Goal: Task Accomplishment & Management: Complete application form

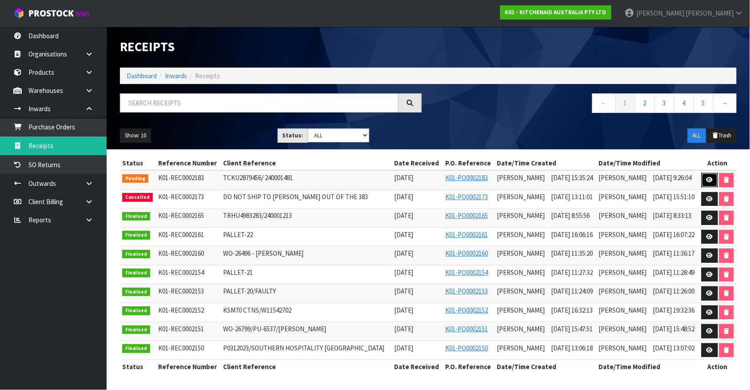
drag, startPoint x: 0, startPoint y: 0, endPoint x: 707, endPoint y: 180, distance: 729.8
click at [707, 180] on icon at bounding box center [710, 180] width 7 height 6
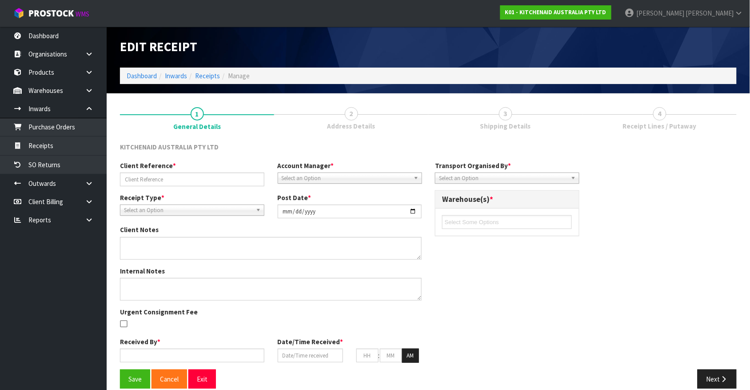
type input "TCKU2879456/ 240001481"
type input "[DATE]"
type input "[PERSON_NAME]"
type input "[DATE]"
type input "03"
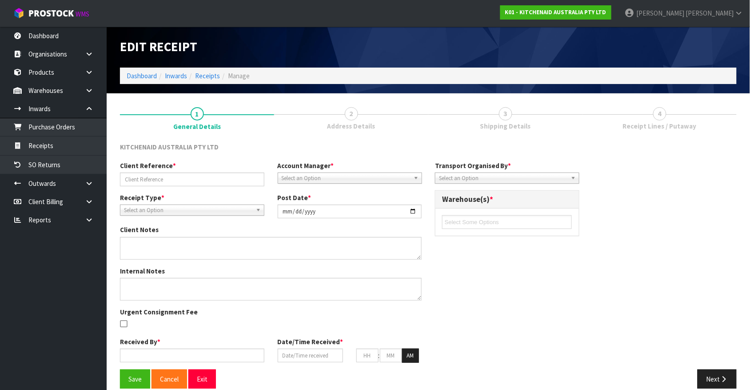
type input "35"
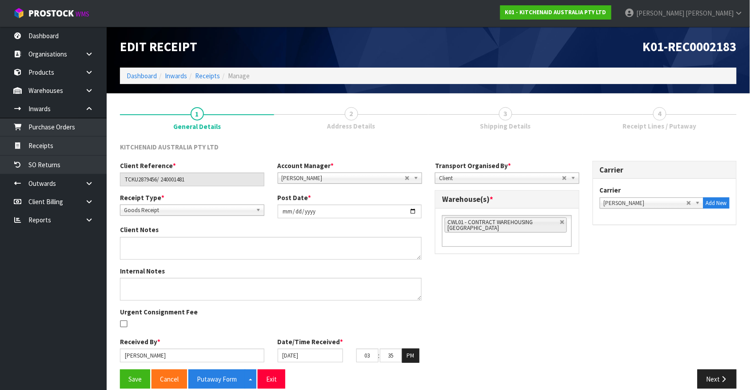
click at [503, 114] on span "3" at bounding box center [505, 113] width 13 height 13
click at [710, 377] on button "Next" at bounding box center [717, 378] width 39 height 19
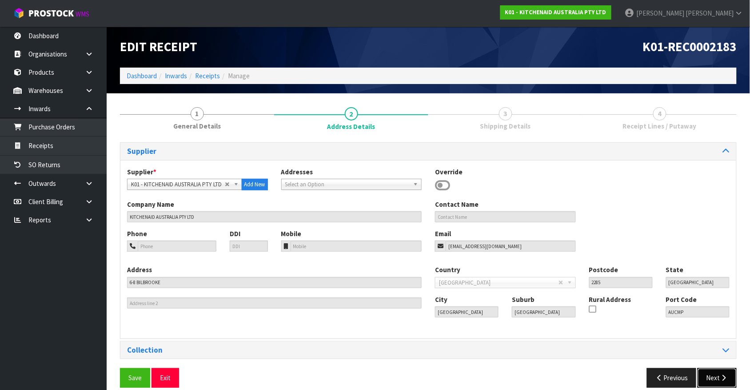
click at [710, 377] on button "Next" at bounding box center [717, 377] width 39 height 19
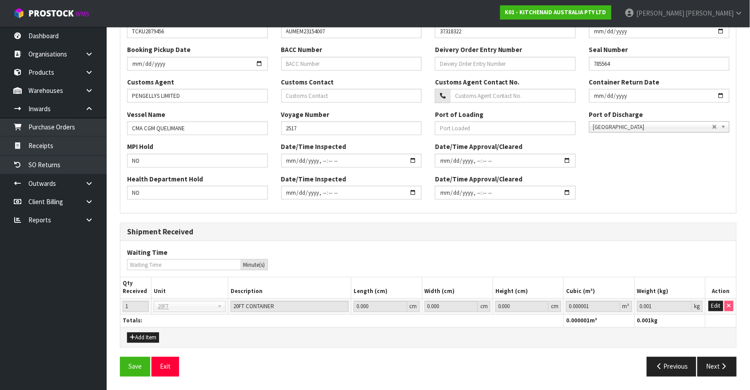
scroll to position [229, 0]
click at [710, 377] on div "Save Exit Previous Next" at bounding box center [428, 370] width 630 height 26
click at [710, 370] on button "Next" at bounding box center [717, 366] width 39 height 19
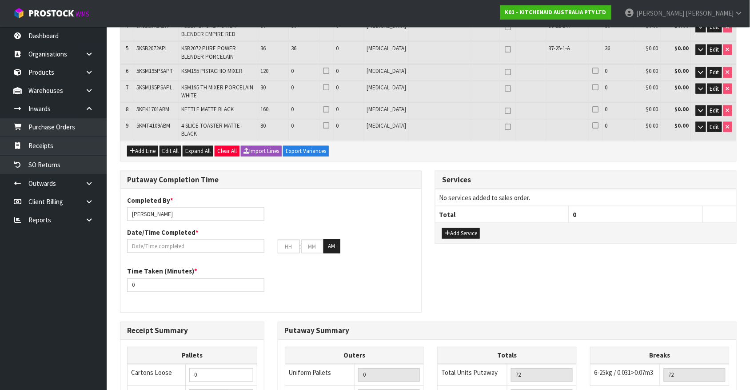
scroll to position [0, 0]
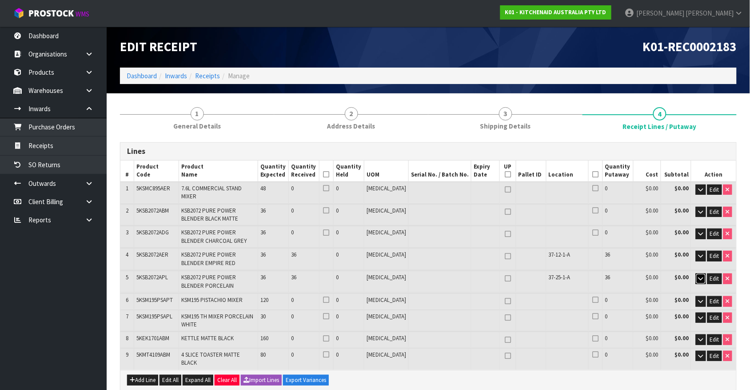
click at [696, 273] on button "button" at bounding box center [701, 278] width 10 height 11
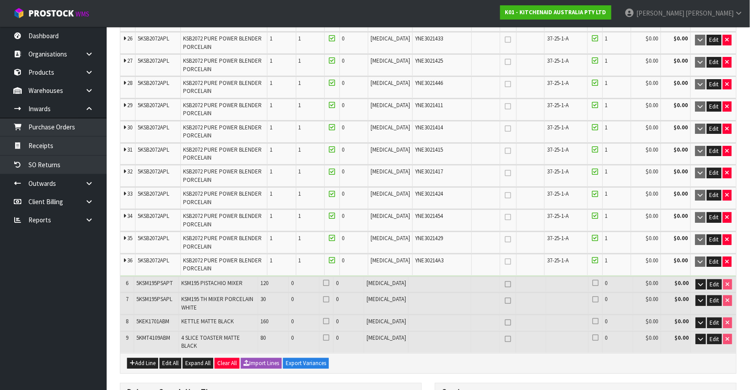
scroll to position [887, 0]
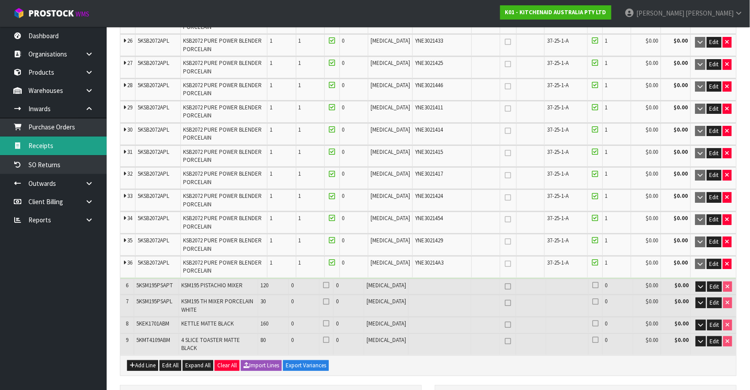
click at [40, 140] on link "Receipts" at bounding box center [53, 145] width 107 height 18
